Goal: Task Accomplishment & Management: Use online tool/utility

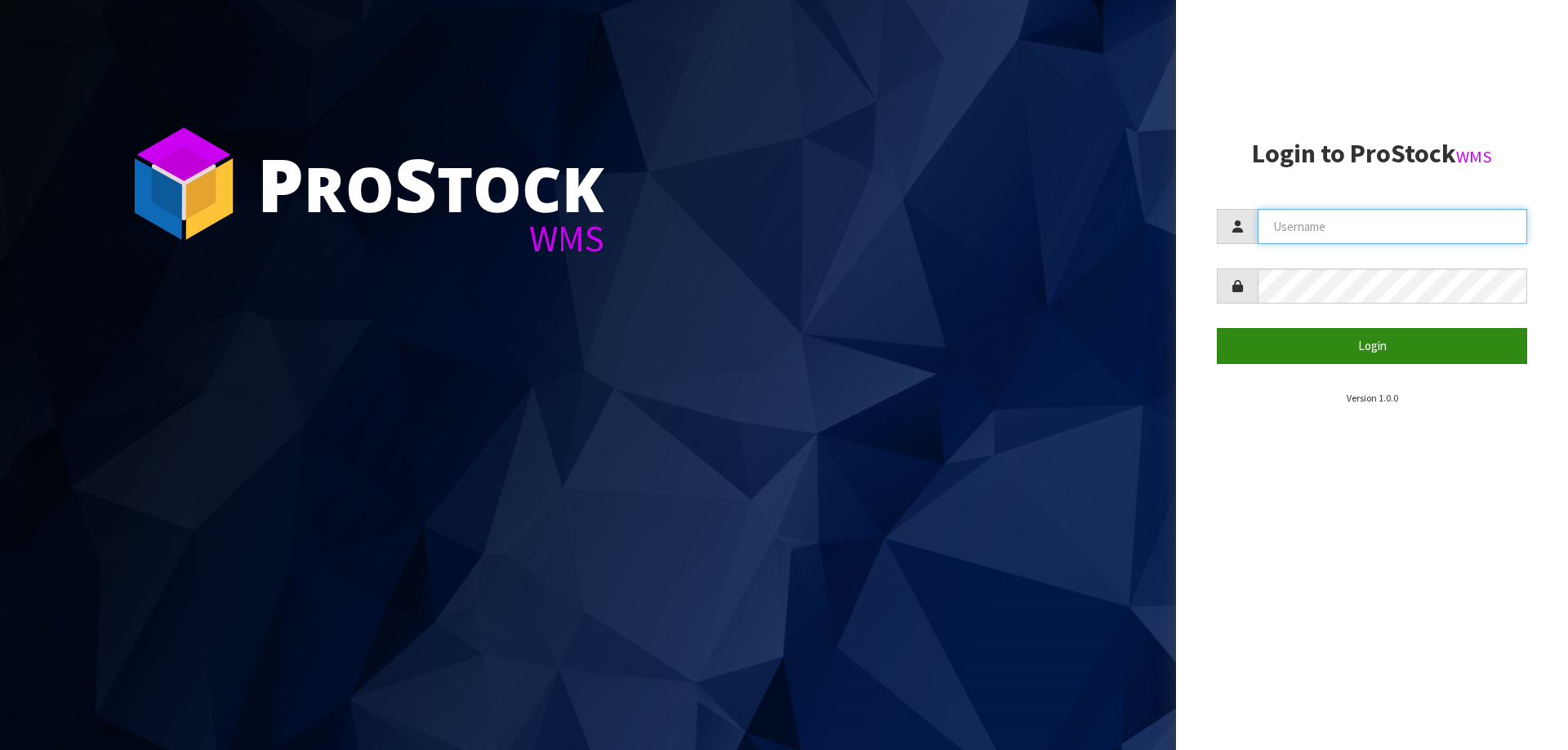
type input "[PERSON_NAME][EMAIL_ADDRESS][DOMAIN_NAME]"
click at [1292, 353] on button "Login" at bounding box center [1372, 346] width 311 height 35
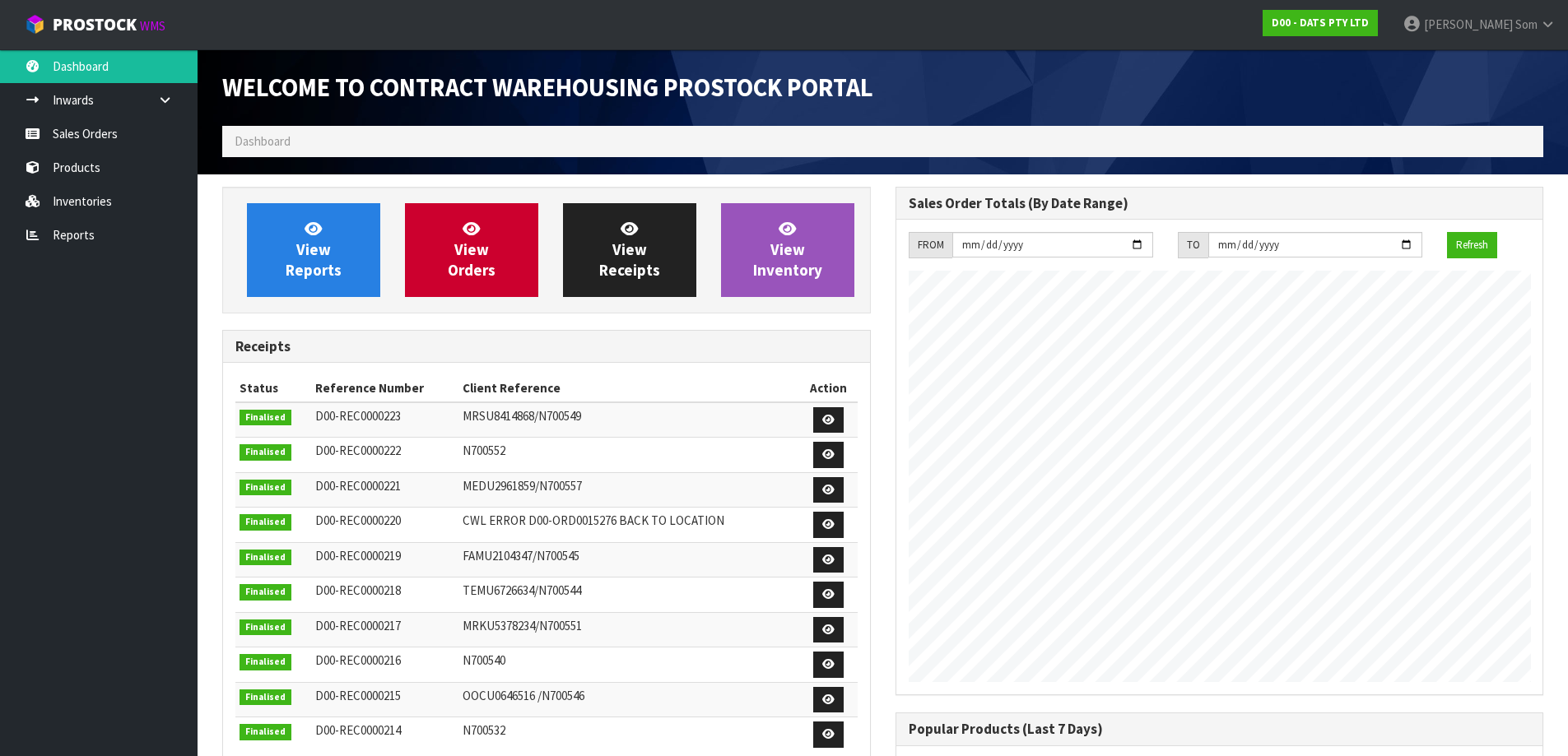
scroll to position [912, 673]
click at [348, 289] on link "View Reports" at bounding box center [313, 250] width 134 height 94
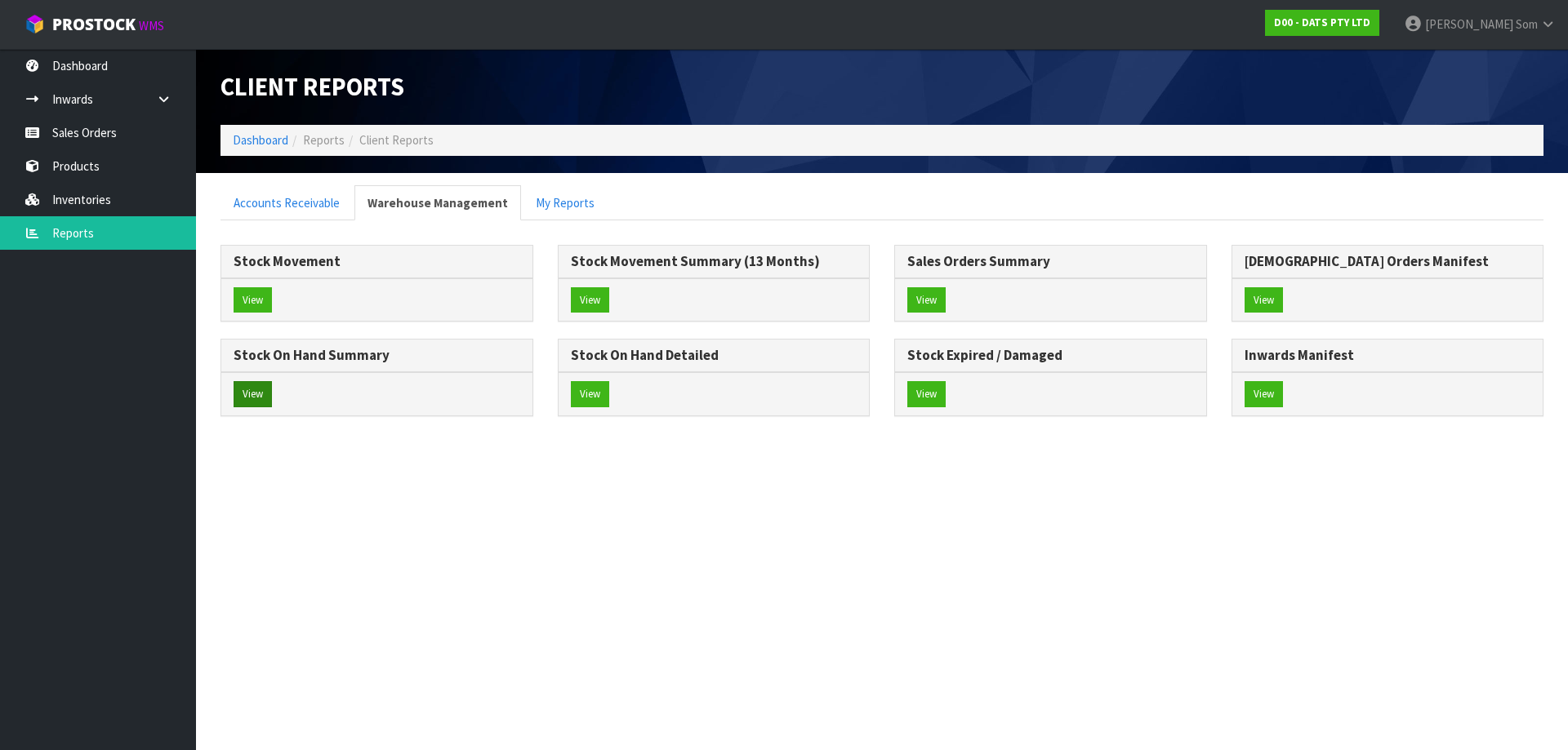
click at [273, 390] on div "View" at bounding box center [376, 393] width 311 height 43
click at [269, 390] on button "View" at bounding box center [252, 394] width 38 height 26
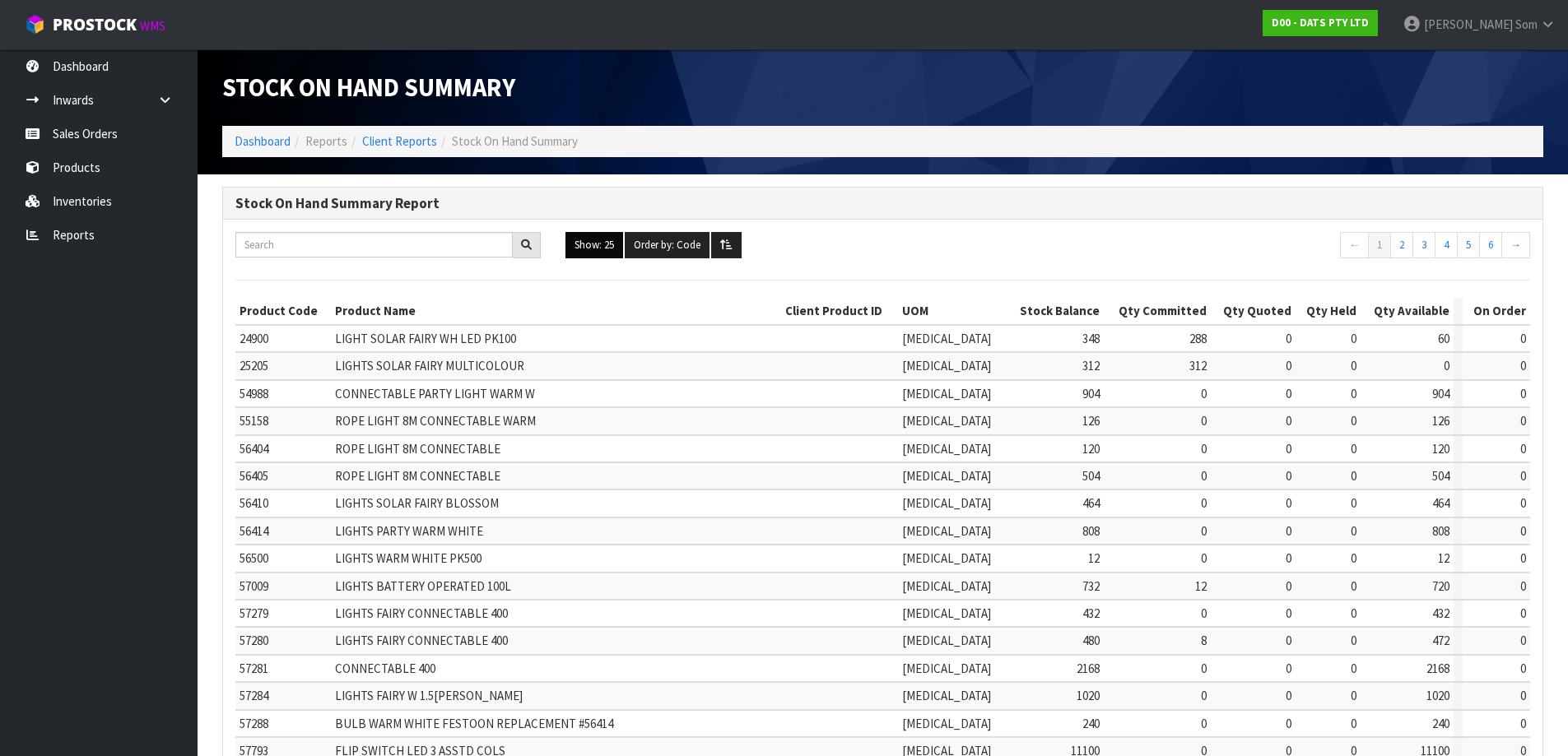
click at [611, 248] on button "Show: 25" at bounding box center [594, 245] width 58 height 26
click at [619, 387] on link "ALL" at bounding box center [631, 389] width 130 height 22
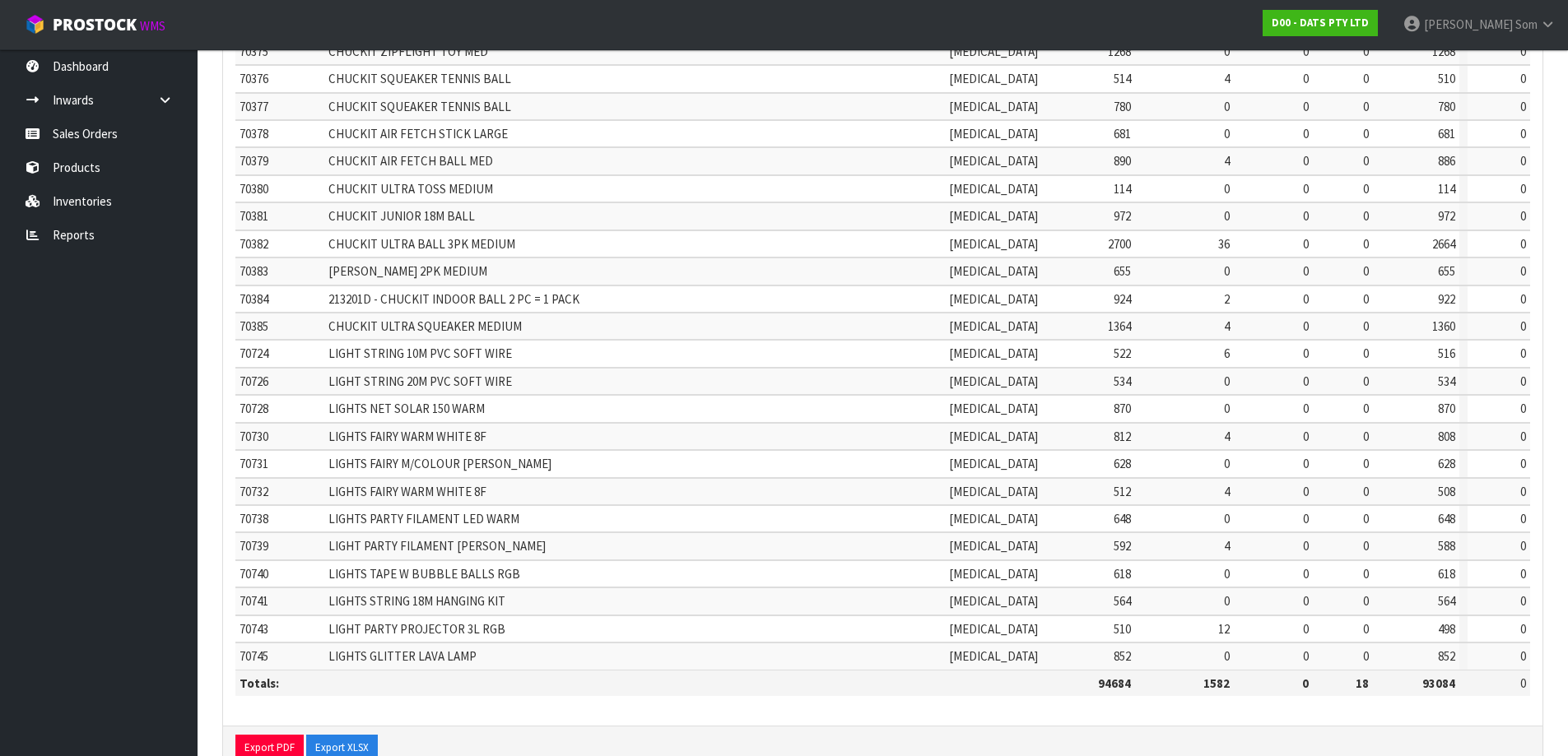
scroll to position [3328, 0]
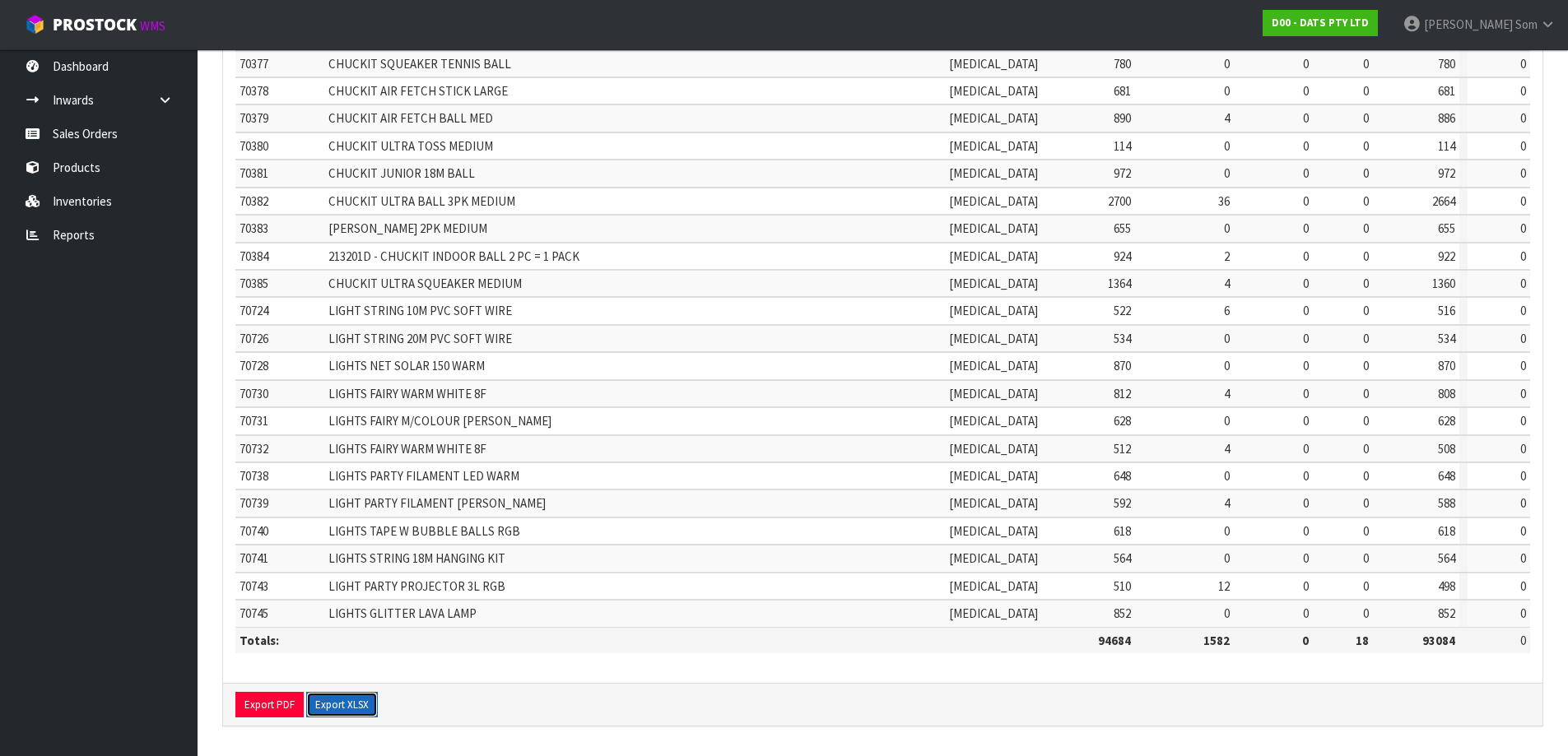
click at [375, 716] on button "Export XLSX" at bounding box center [342, 705] width 71 height 26
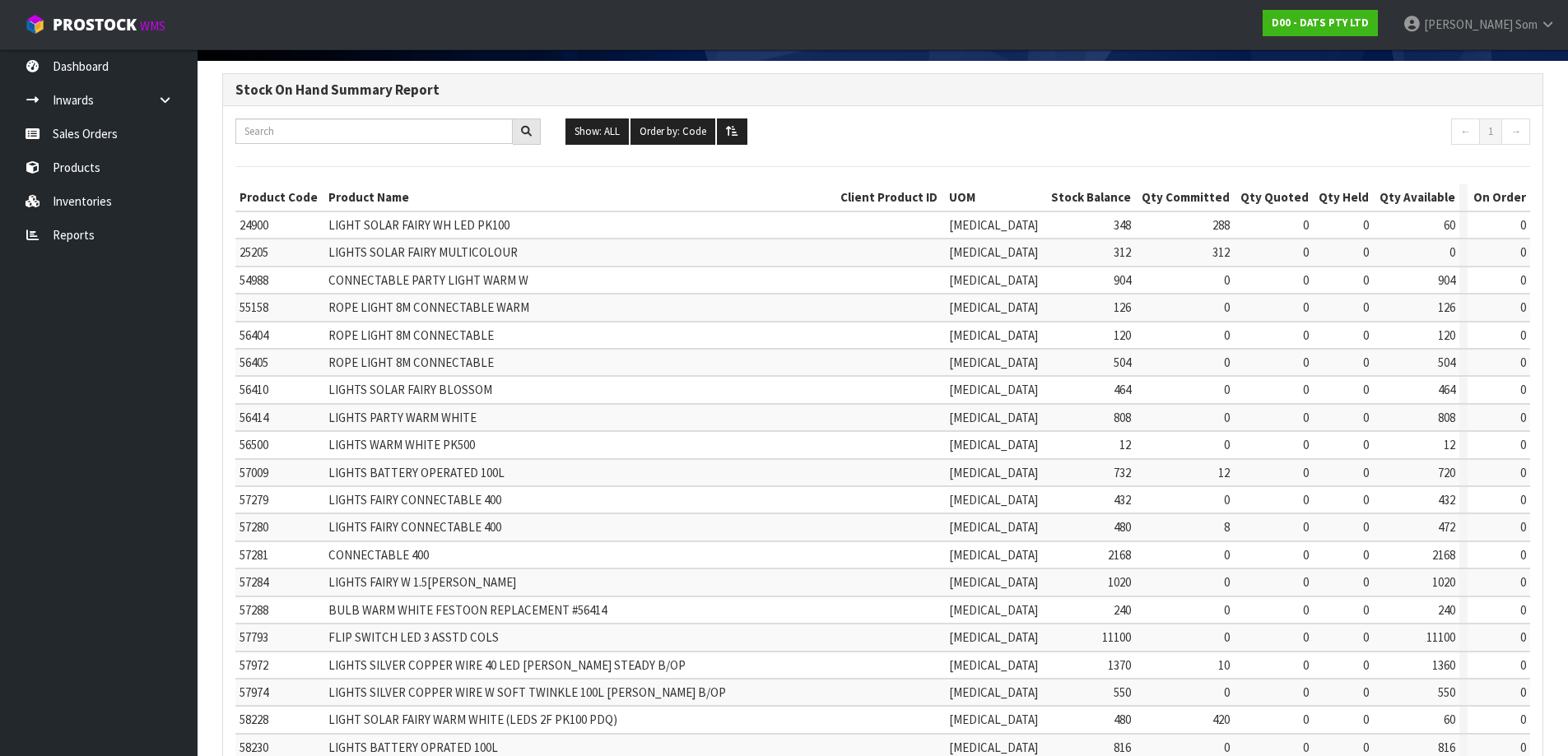
scroll to position [165, 0]
